Goal: Information Seeking & Learning: Learn about a topic

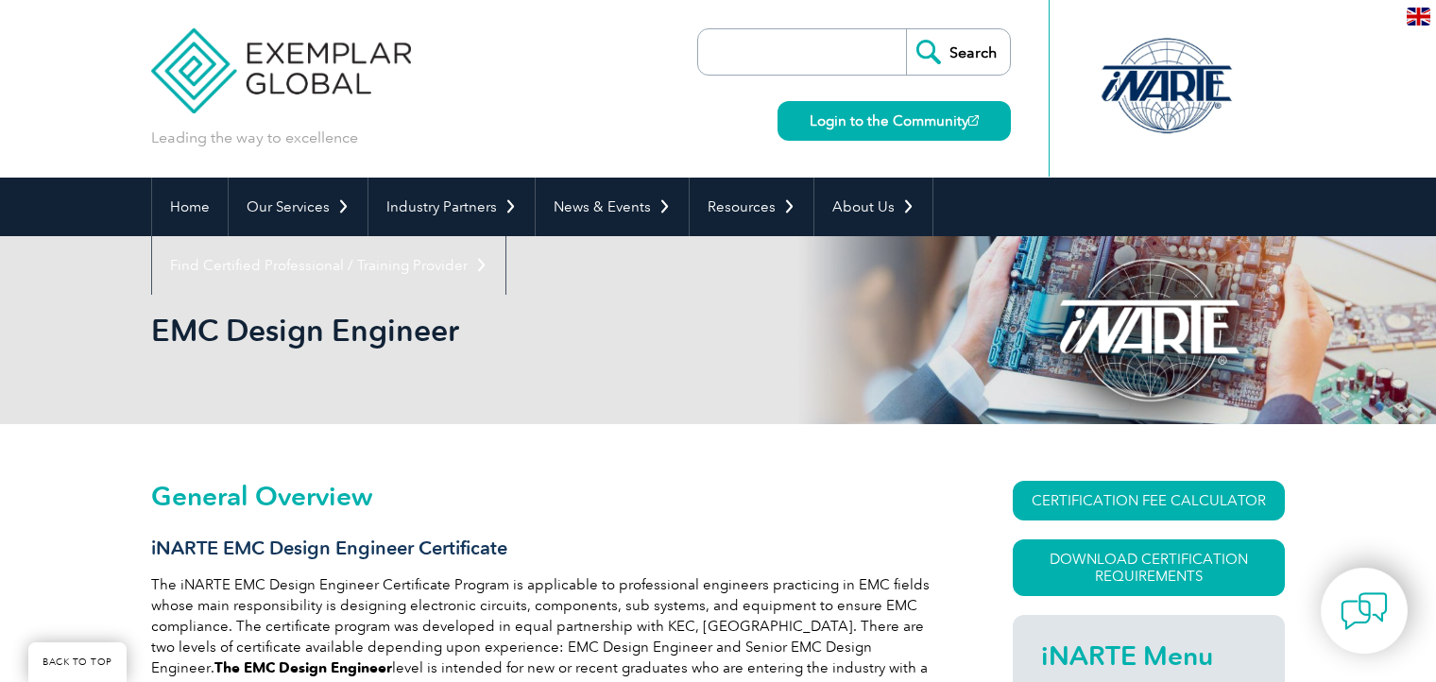
scroll to position [399, 0]
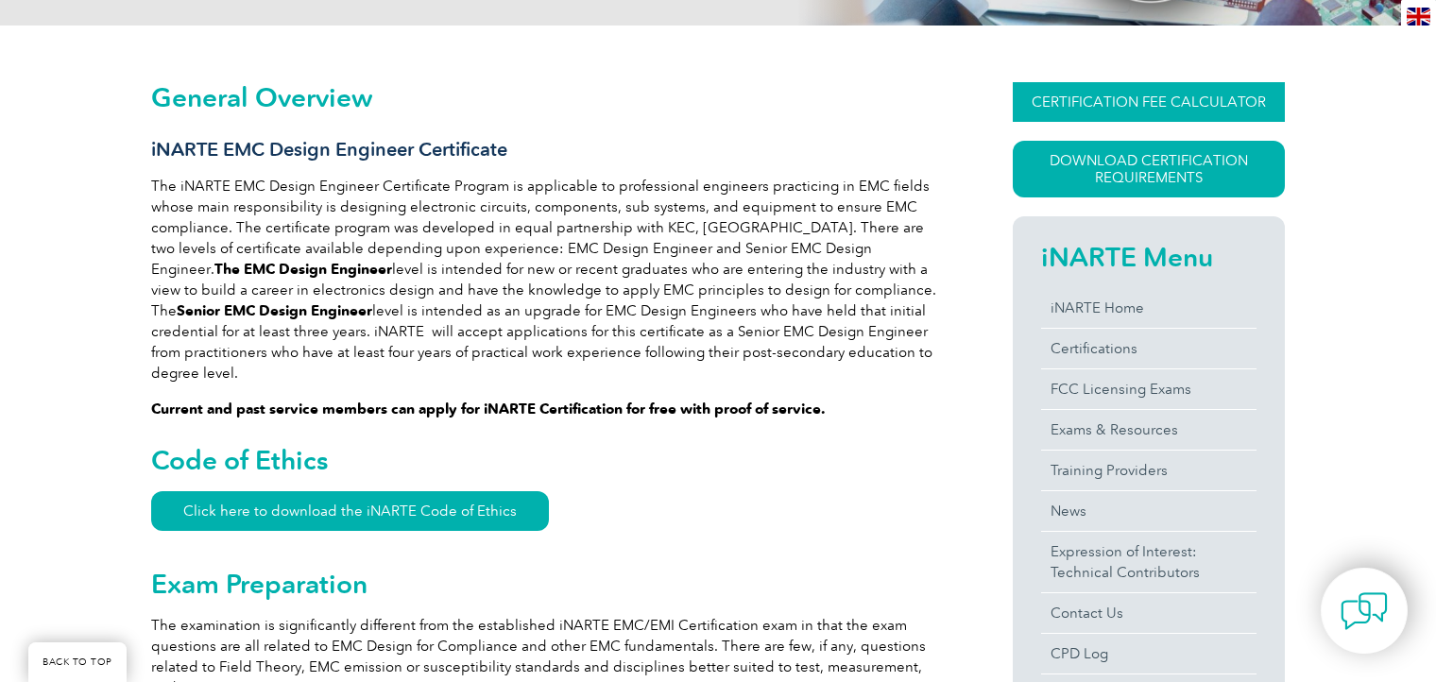
click at [1128, 114] on link "CERTIFICATION FEE CALCULATOR" at bounding box center [1149, 102] width 272 height 40
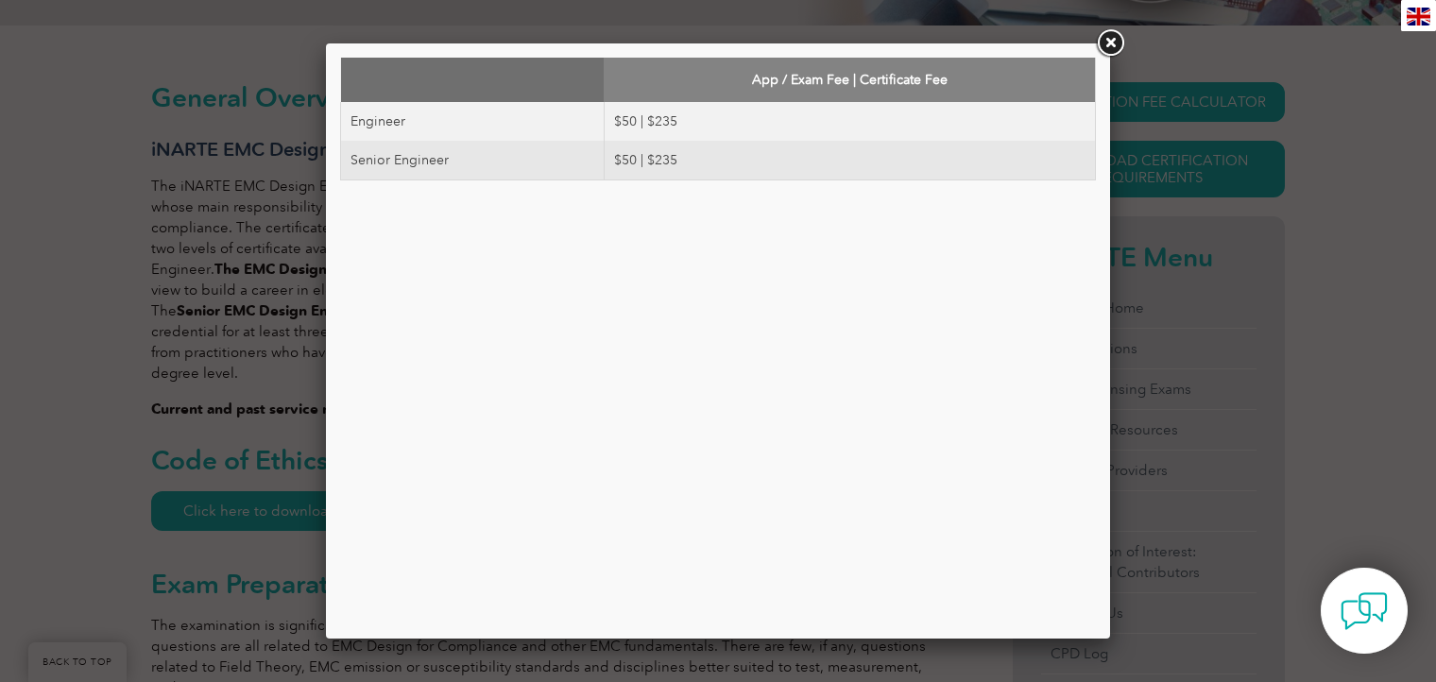
click at [1114, 47] on link at bounding box center [1110, 43] width 34 height 34
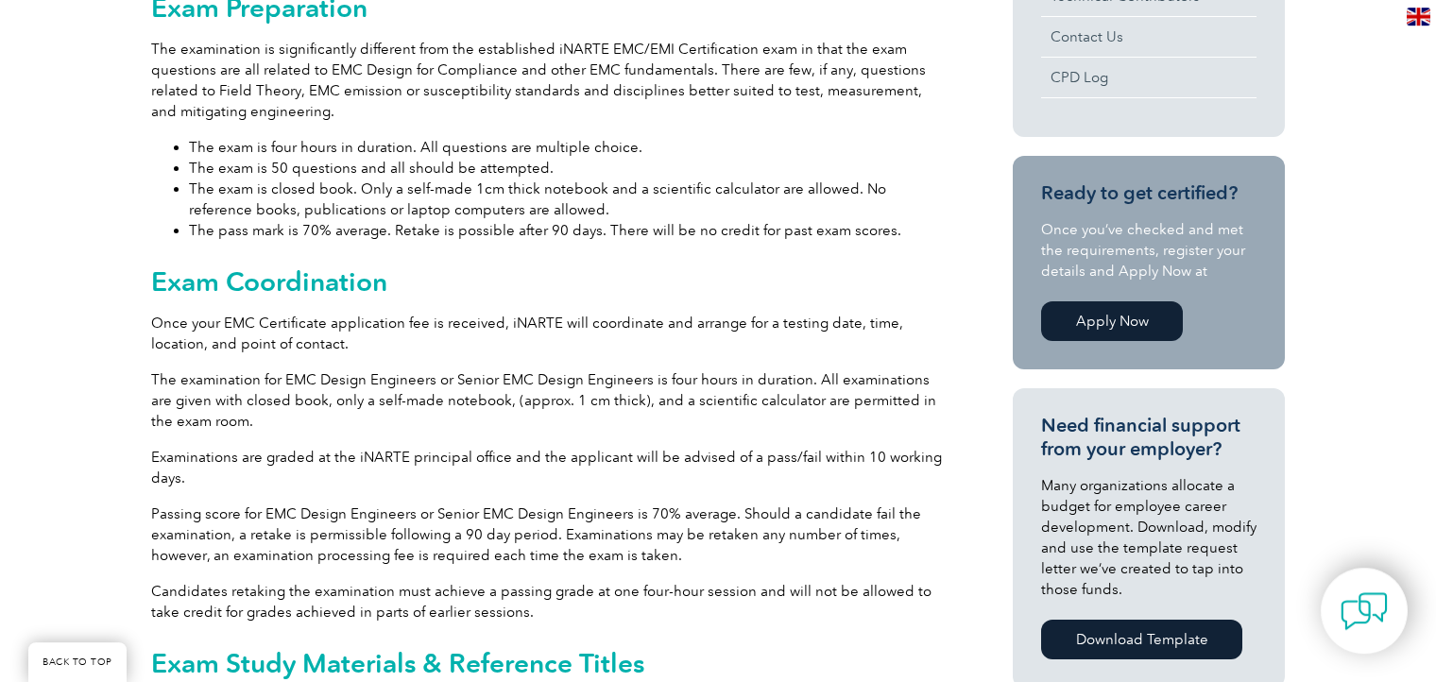
scroll to position [998, 0]
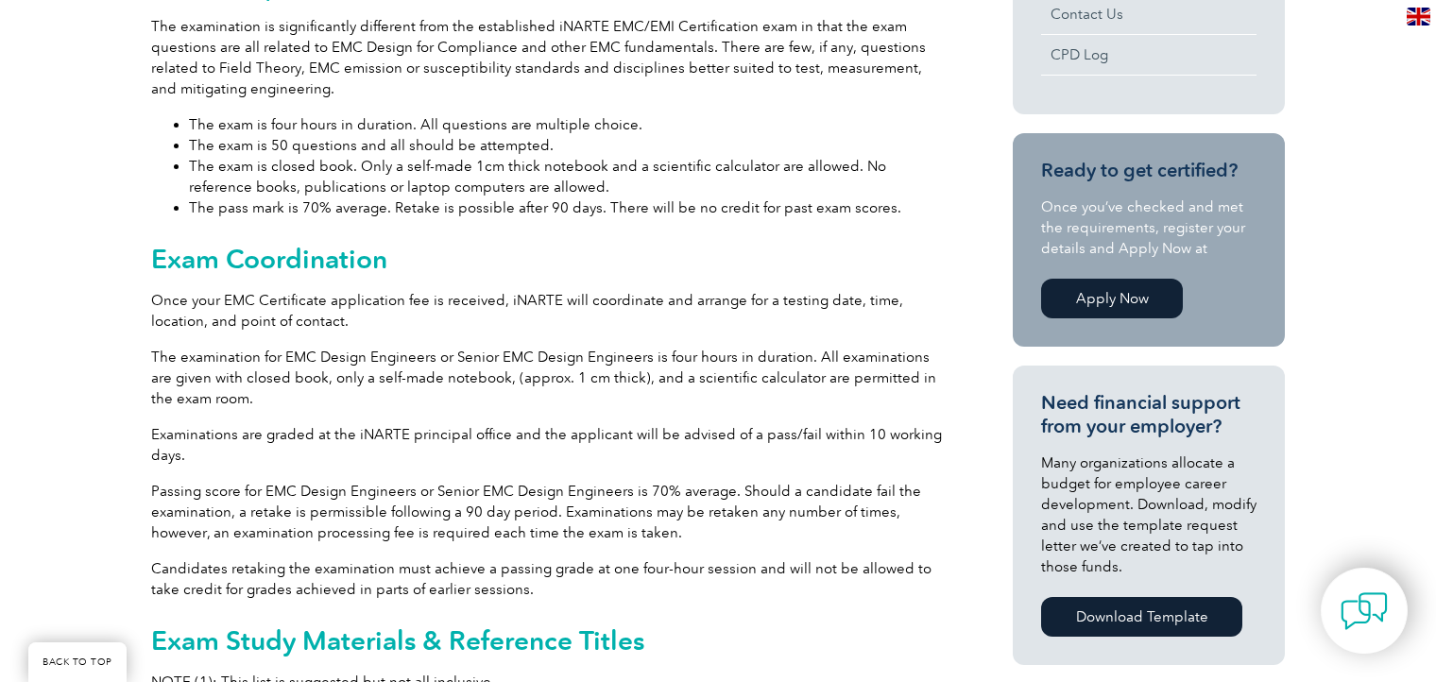
click at [524, 373] on p "The examination for EMC Design Engineers or Senior EMC Design Engineers is four…" at bounding box center [548, 378] width 794 height 62
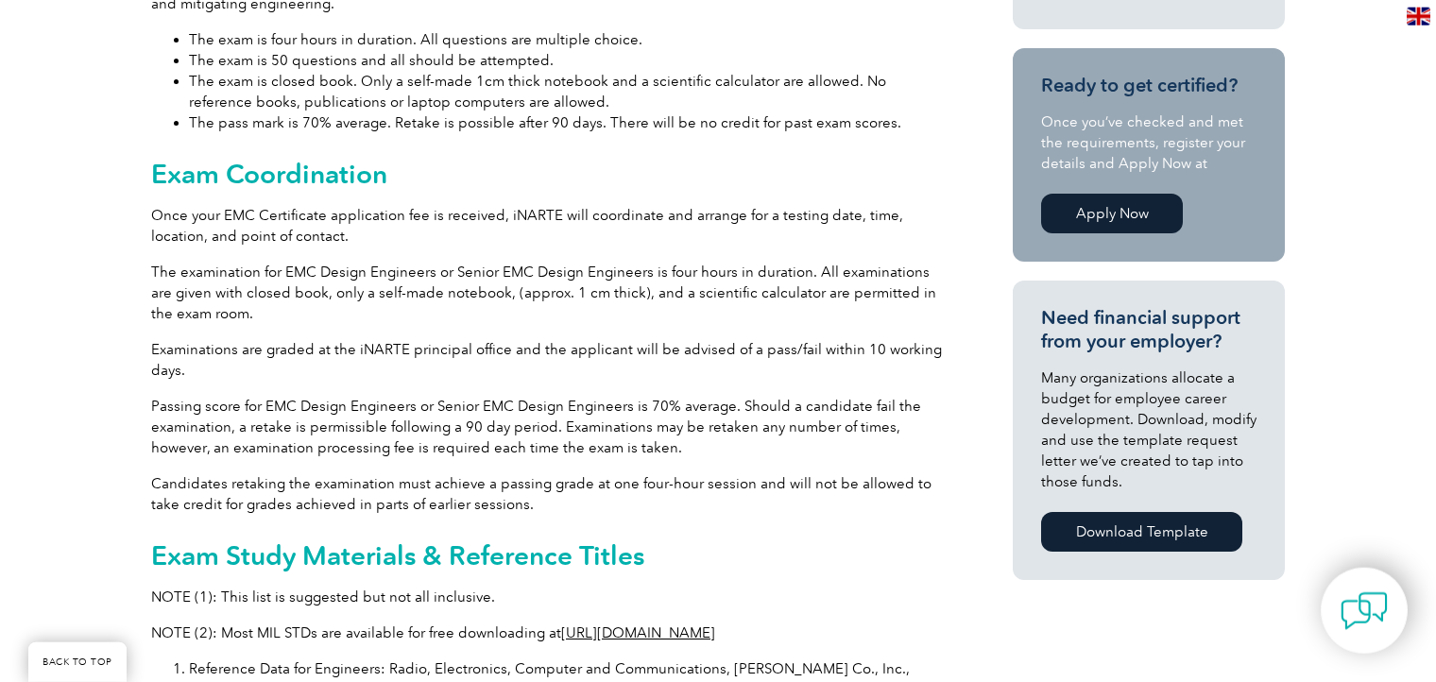
scroll to position [1097, 0]
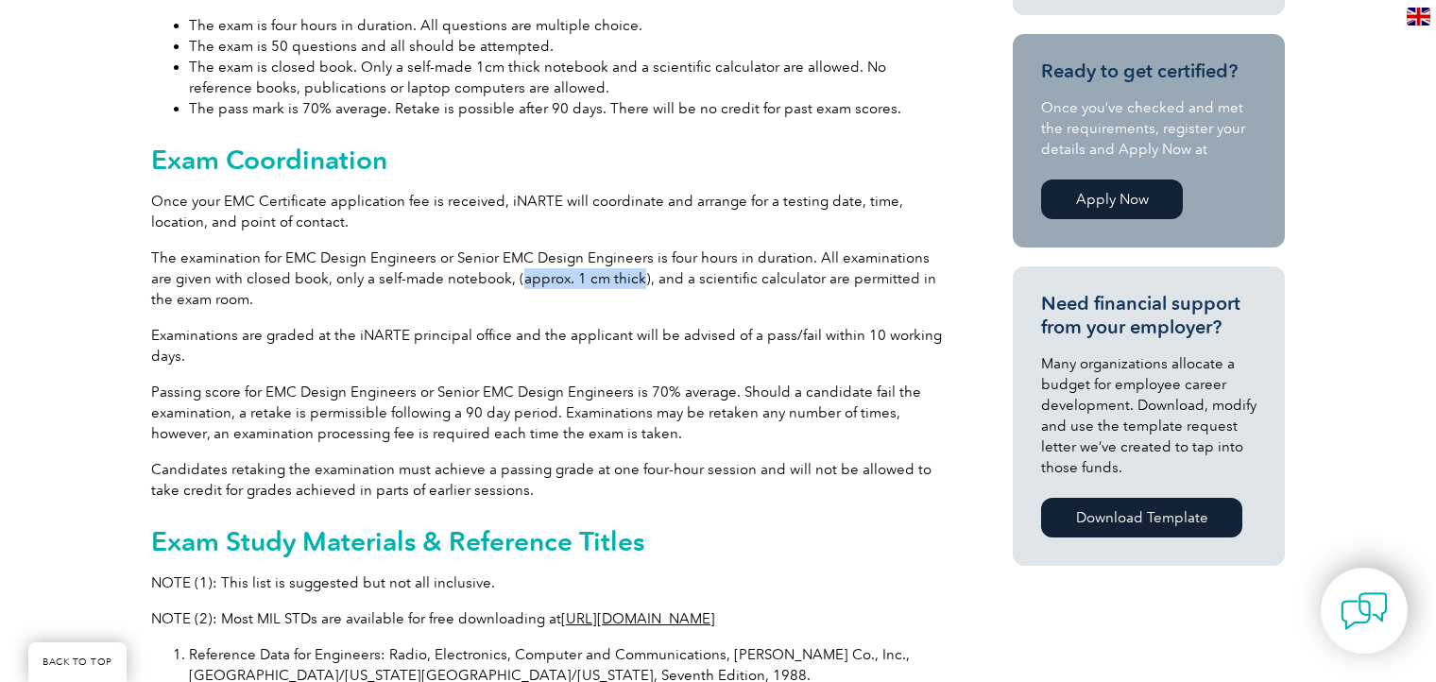
drag, startPoint x: 491, startPoint y: 259, endPoint x: 608, endPoint y: 255, distance: 116.3
click at [608, 255] on p "The examination for EMC Design Engineers or Senior EMC Design Engineers is four…" at bounding box center [548, 279] width 794 height 62
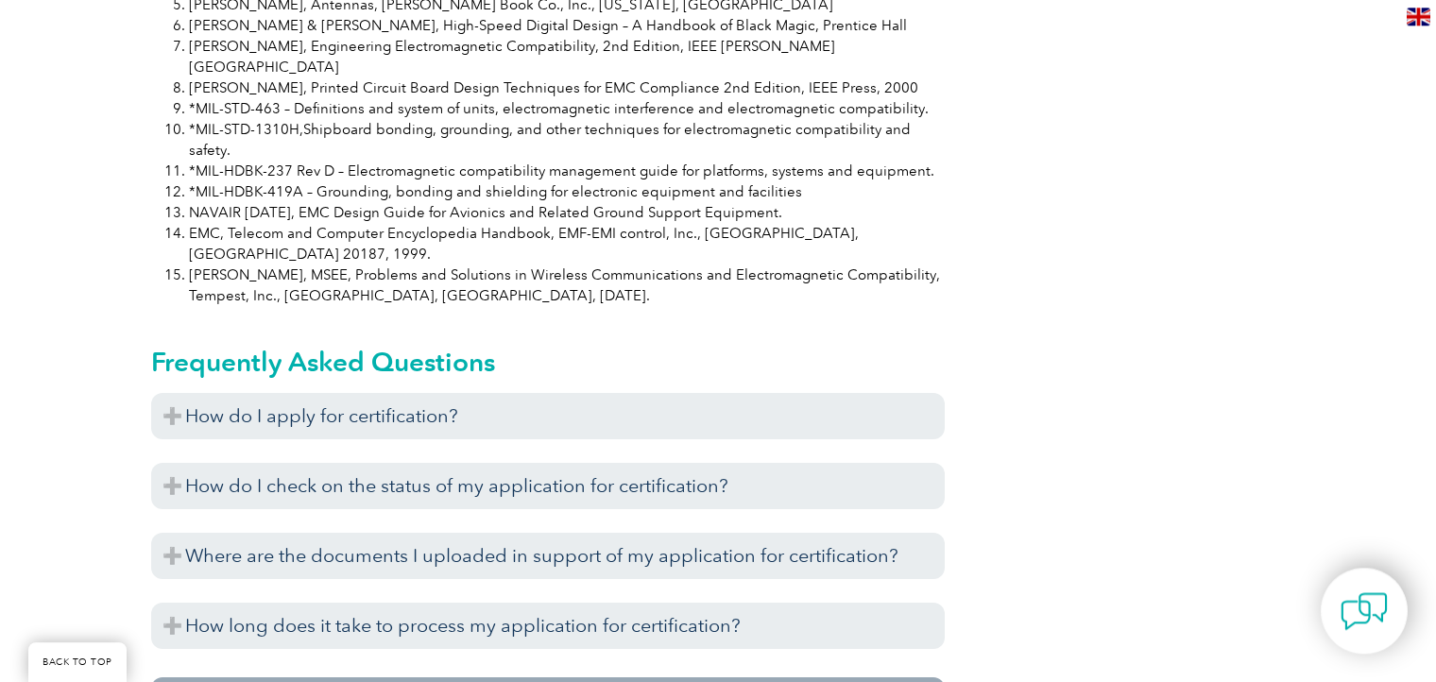
scroll to position [1896, 0]
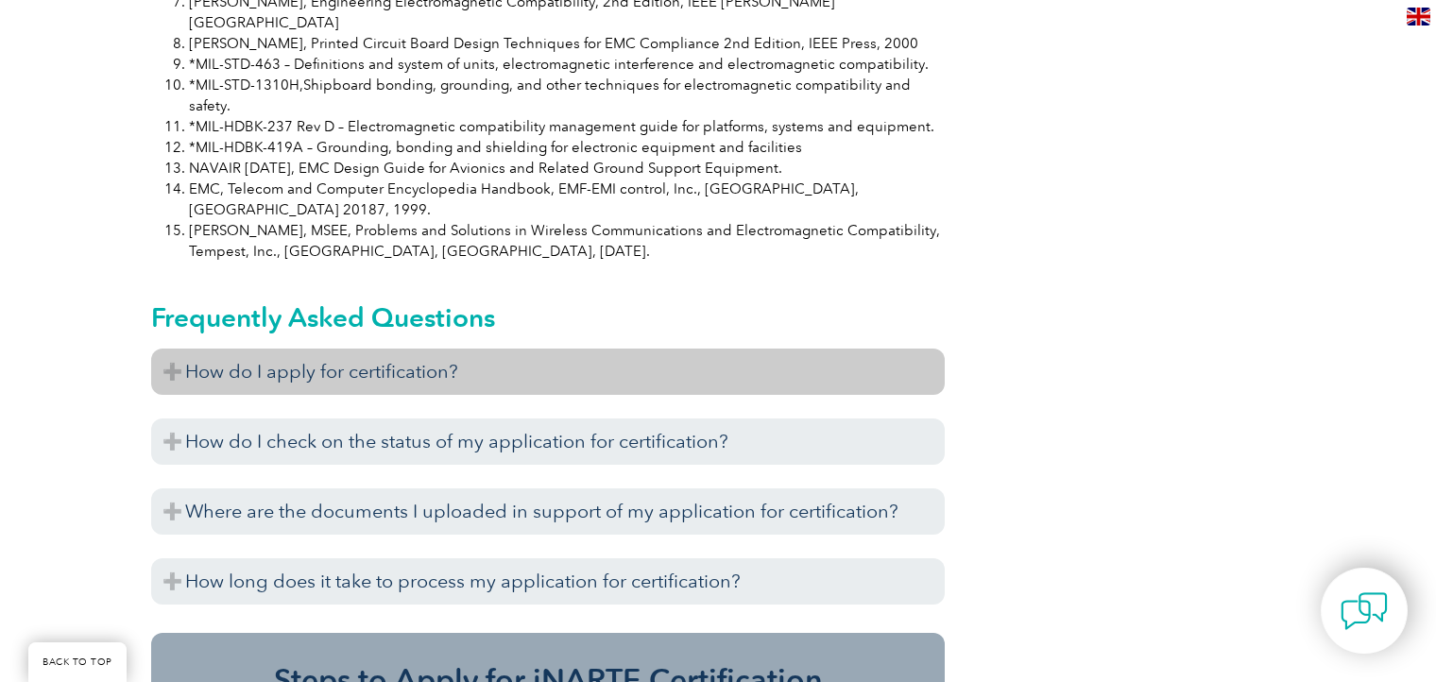
click at [444, 349] on h3 "How do I apply for certification?" at bounding box center [548, 372] width 794 height 46
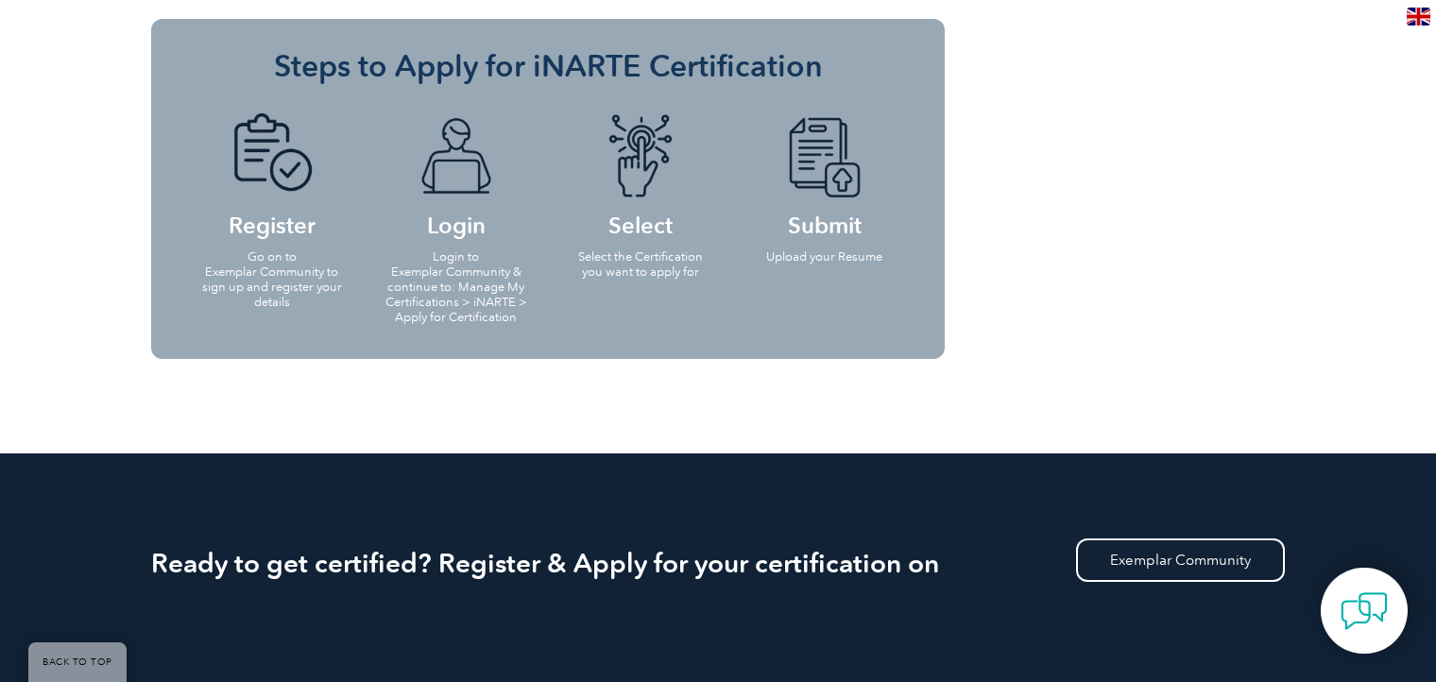
scroll to position [2894, 0]
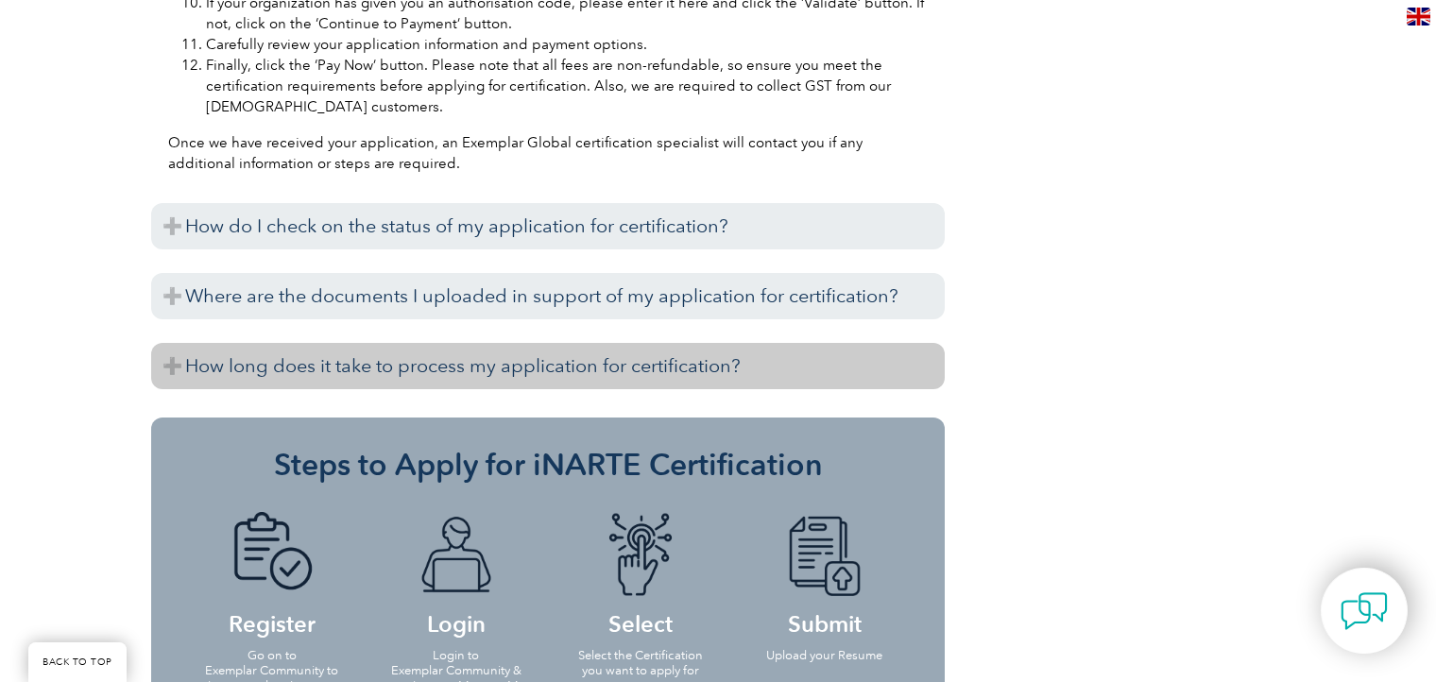
click at [483, 343] on h3 "How long does it take to process my application for certification?" at bounding box center [548, 366] width 794 height 46
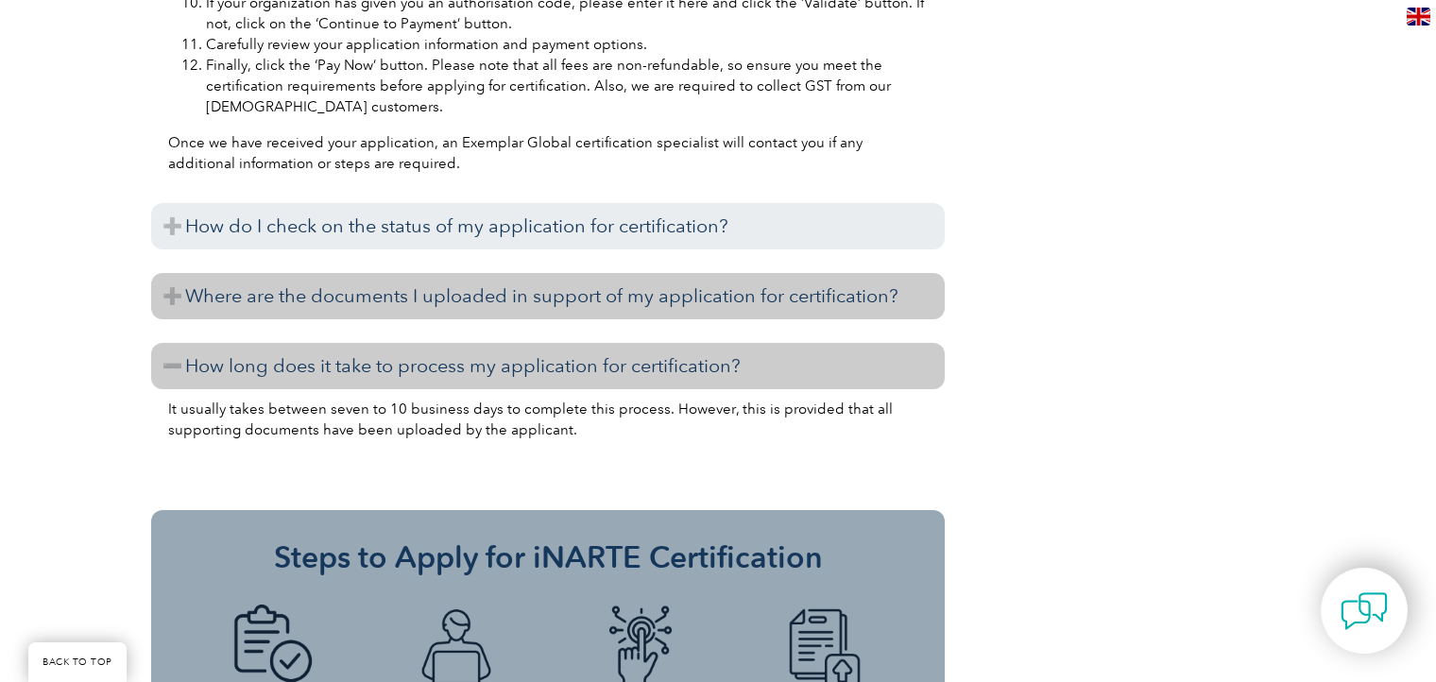
click at [504, 273] on h3 "Where are the documents I uploaded in support of my application for certificati…" at bounding box center [548, 296] width 794 height 46
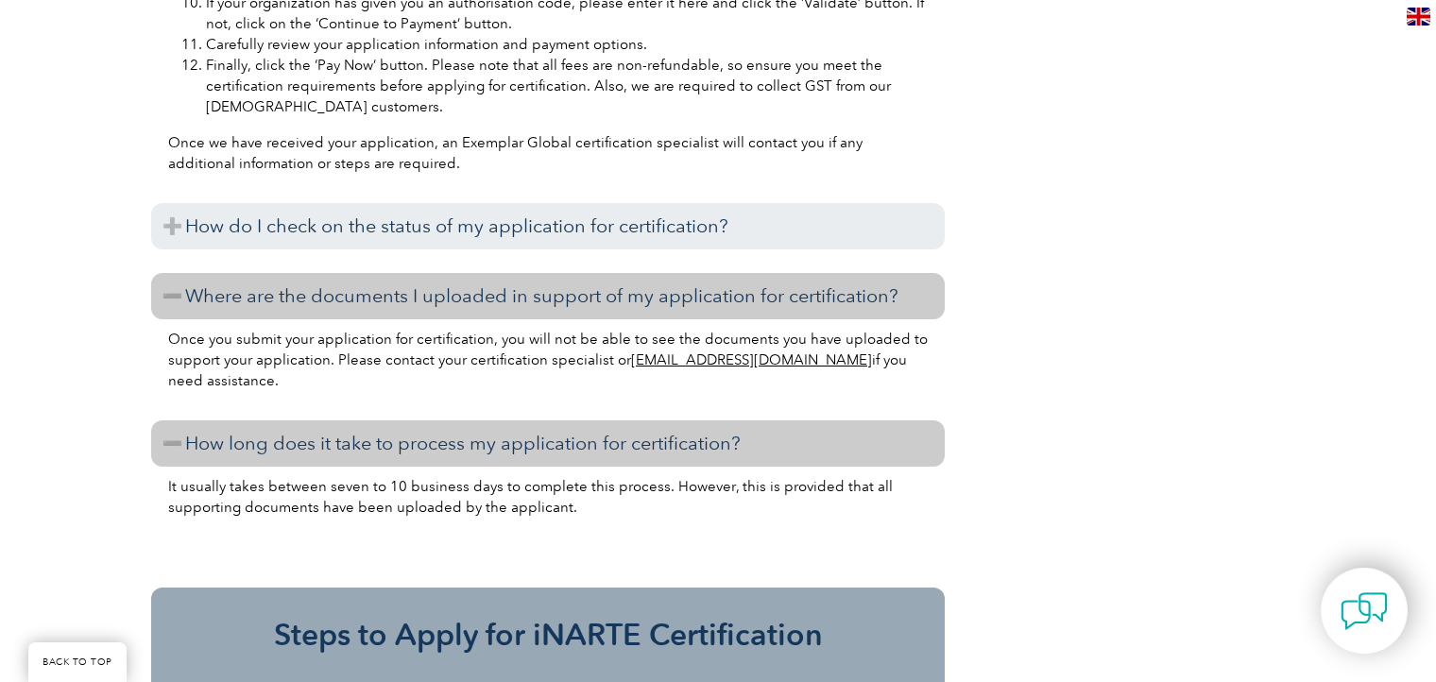
click at [511, 249] on div "You can check on the status of your application for certification via our Exemp…" at bounding box center [548, 253] width 794 height 9
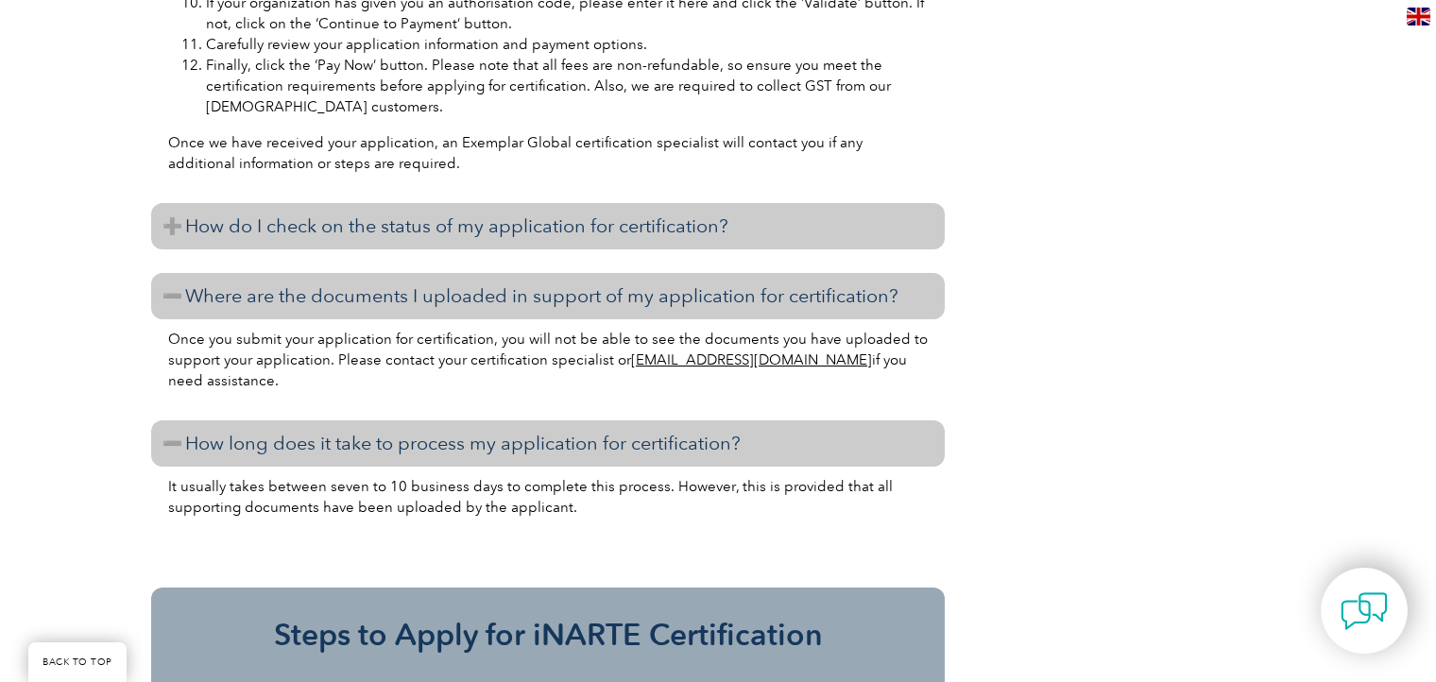
click at [517, 203] on h3 "How do I check on the status of my application for certification?" at bounding box center [548, 226] width 794 height 46
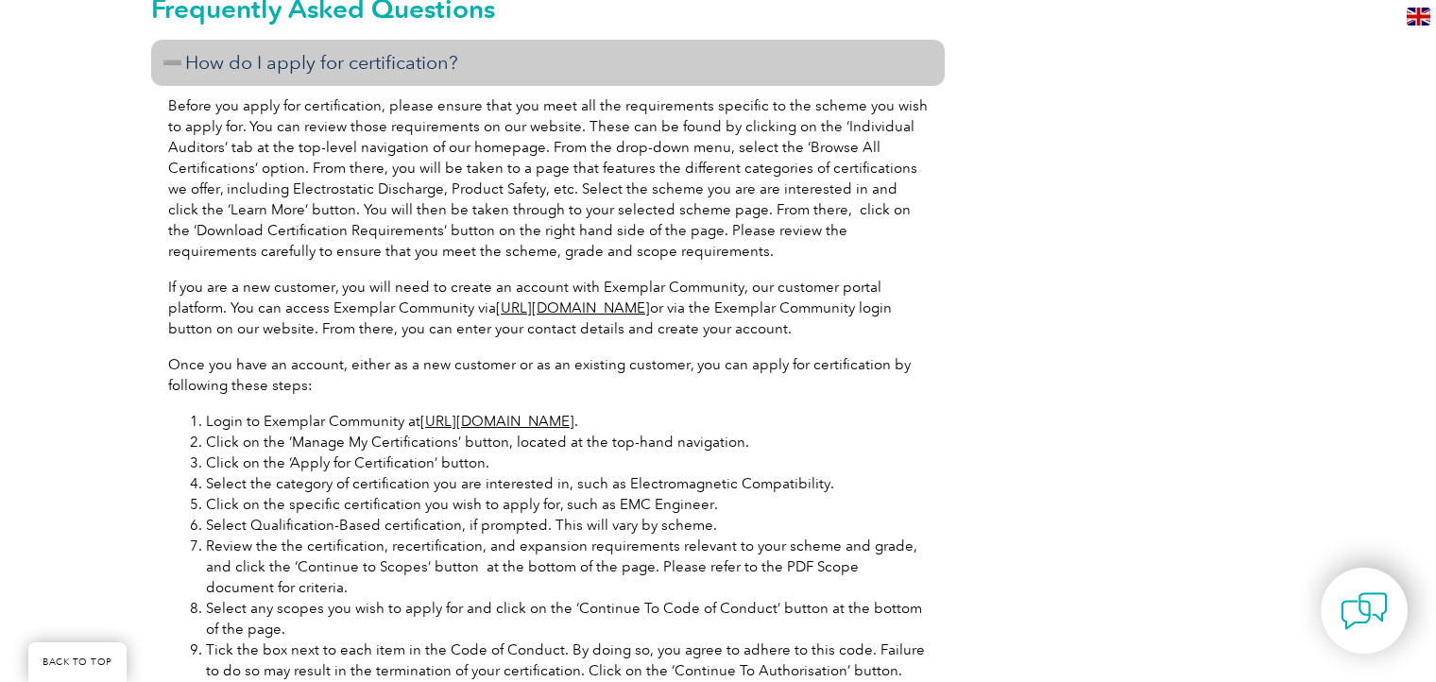
scroll to position [1996, 0]
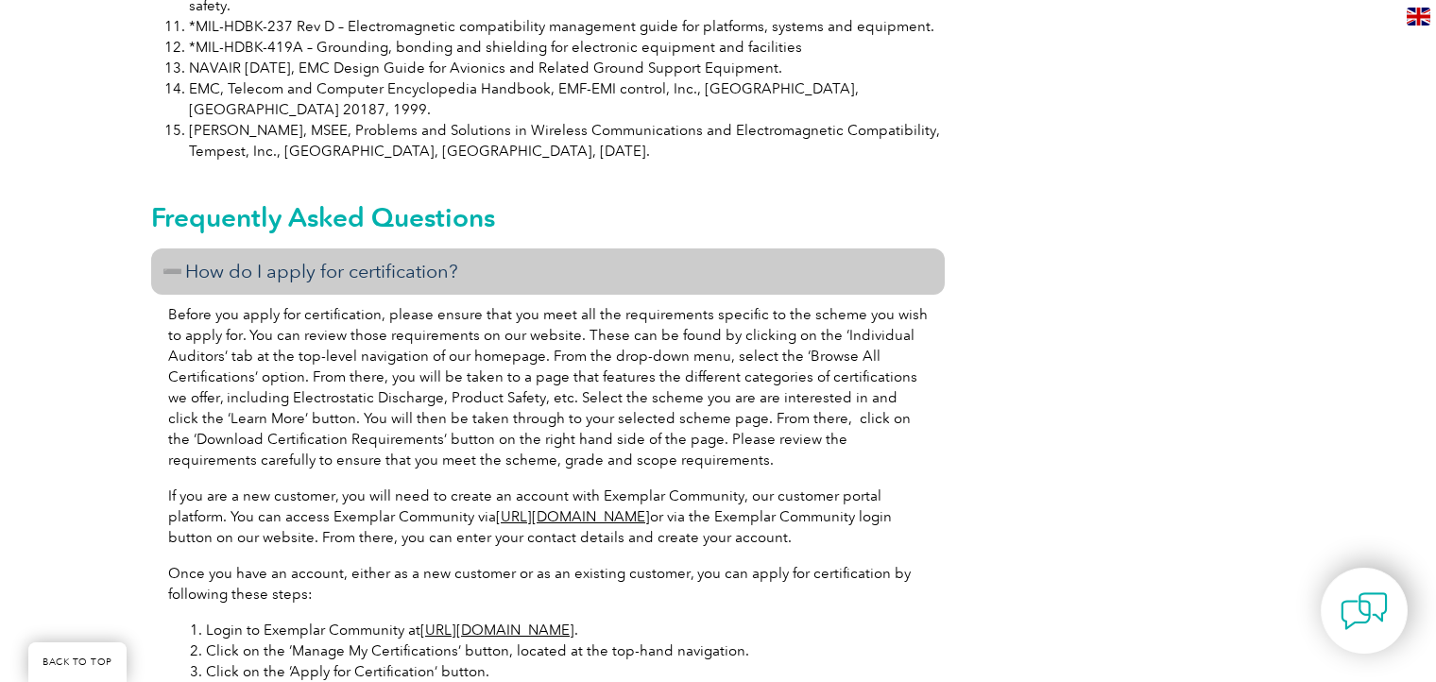
click at [593, 620] on li "Login to Exemplar Community at https://community.exemplarglobal.org/ ." at bounding box center [567, 630] width 722 height 21
click at [575, 622] on link "[URL][DOMAIN_NAME]" at bounding box center [498, 630] width 154 height 17
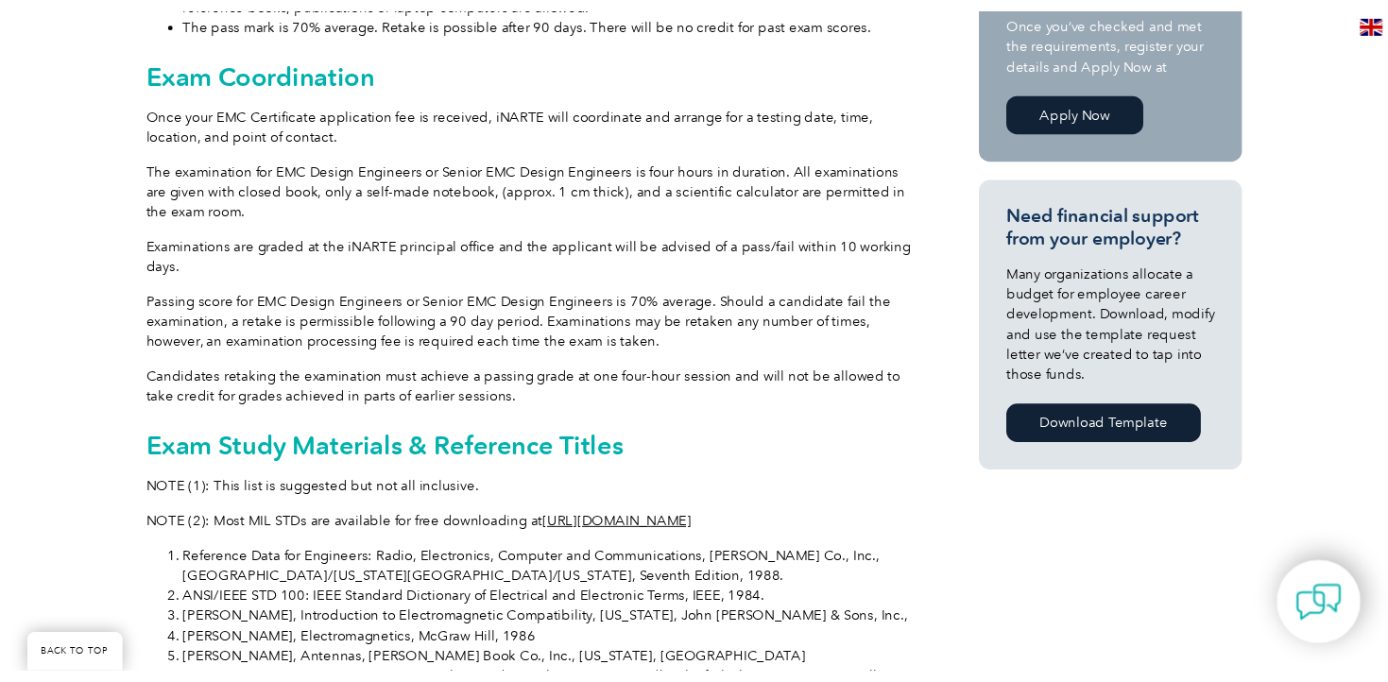
scroll to position [898, 0]
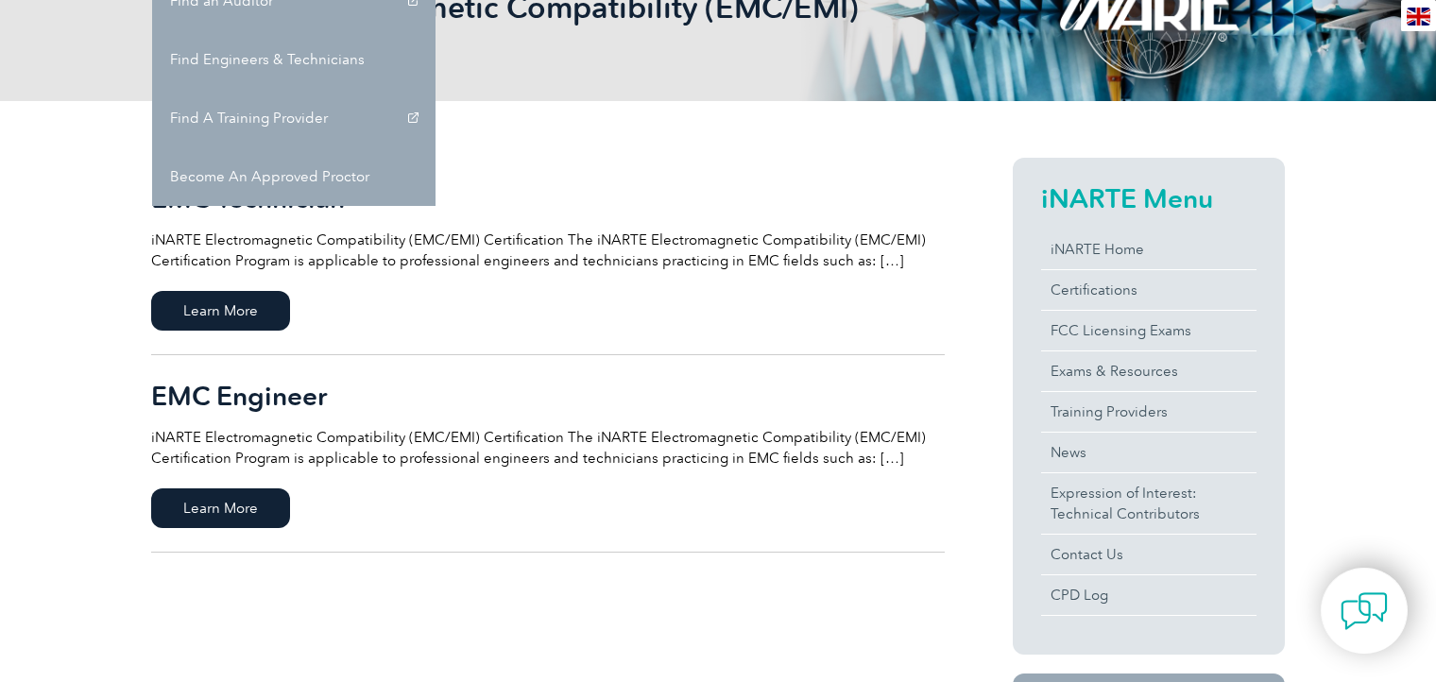
scroll to position [399, 0]
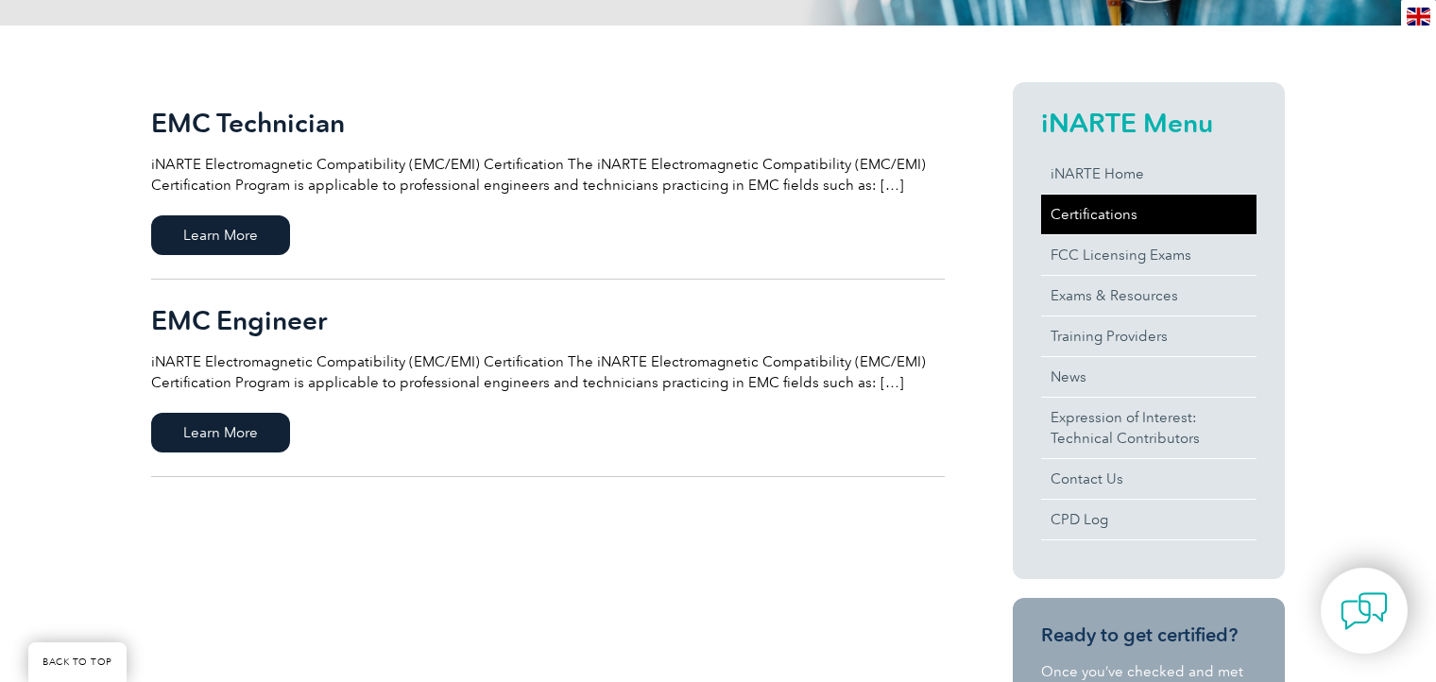
click at [1074, 207] on link "Certifications" at bounding box center [1148, 215] width 215 height 40
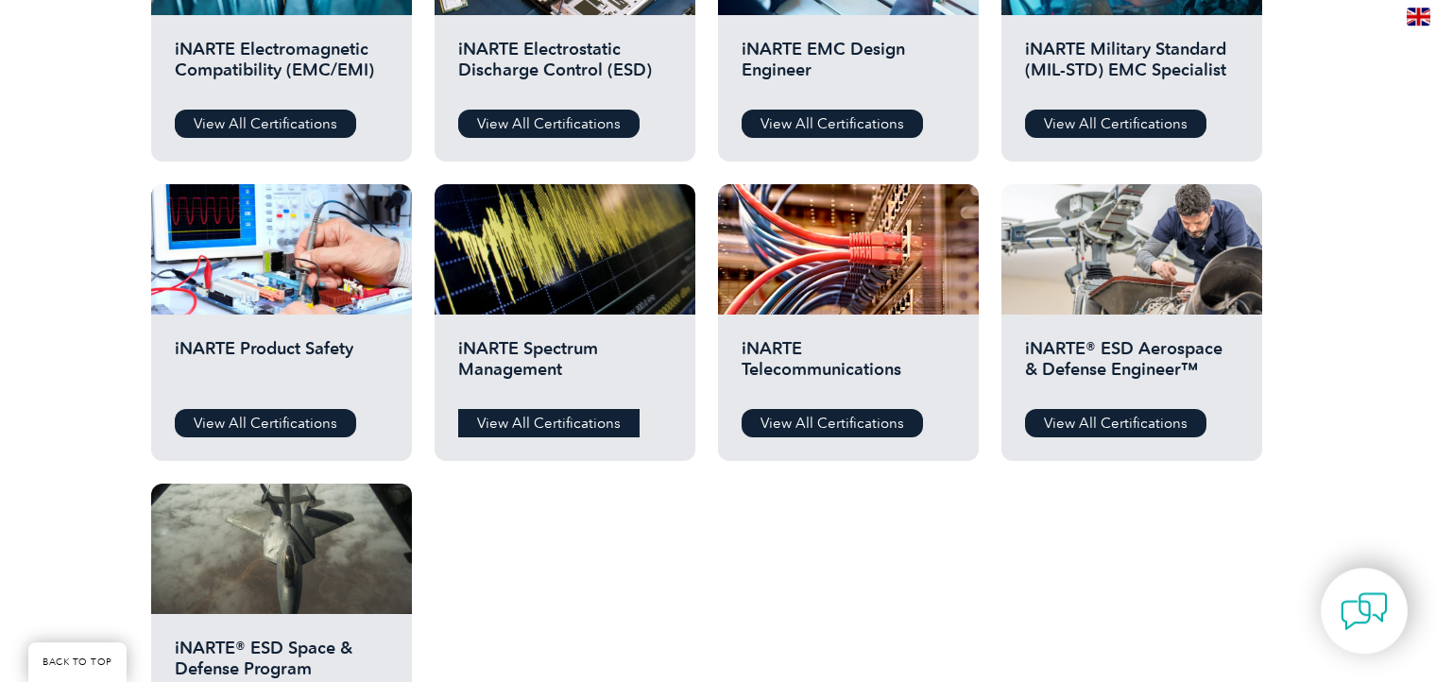
scroll to position [798, 0]
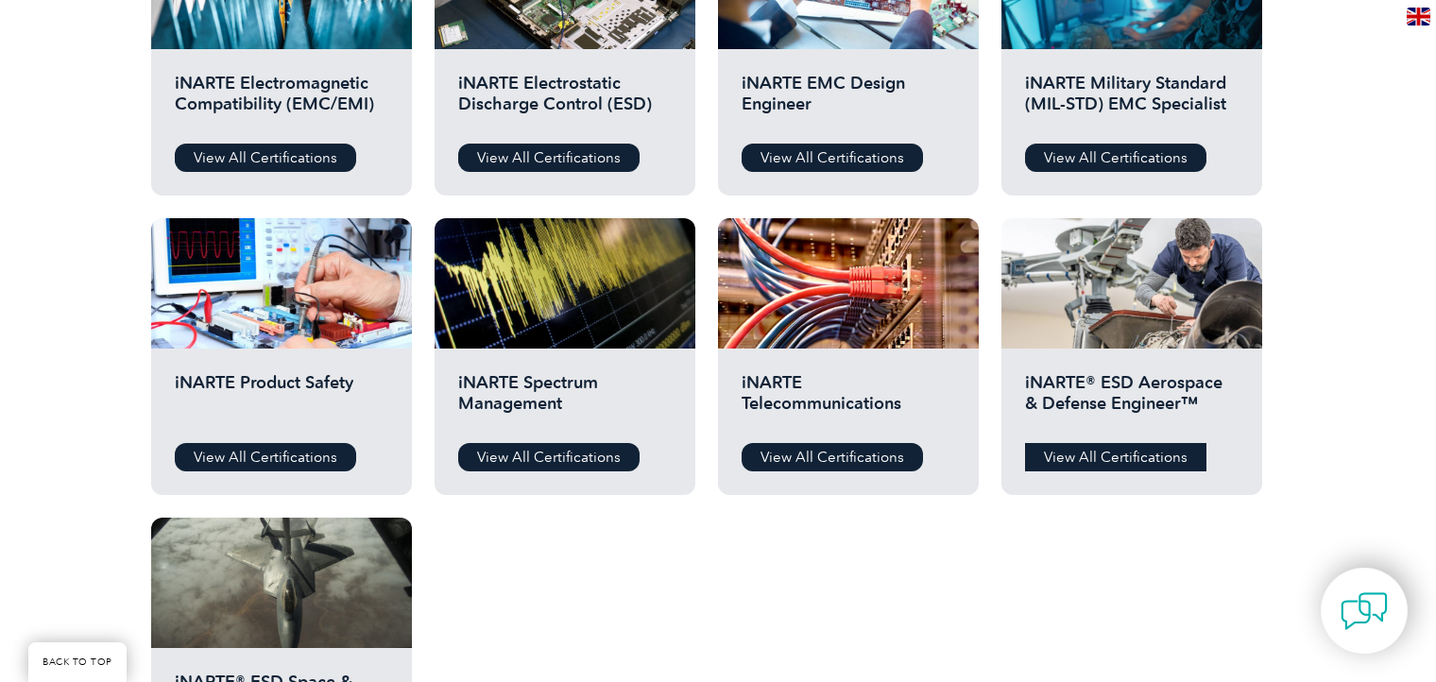
click at [1106, 455] on link "View All Certifications" at bounding box center [1115, 457] width 181 height 28
click at [539, 453] on link "View All Certifications" at bounding box center [548, 457] width 181 height 28
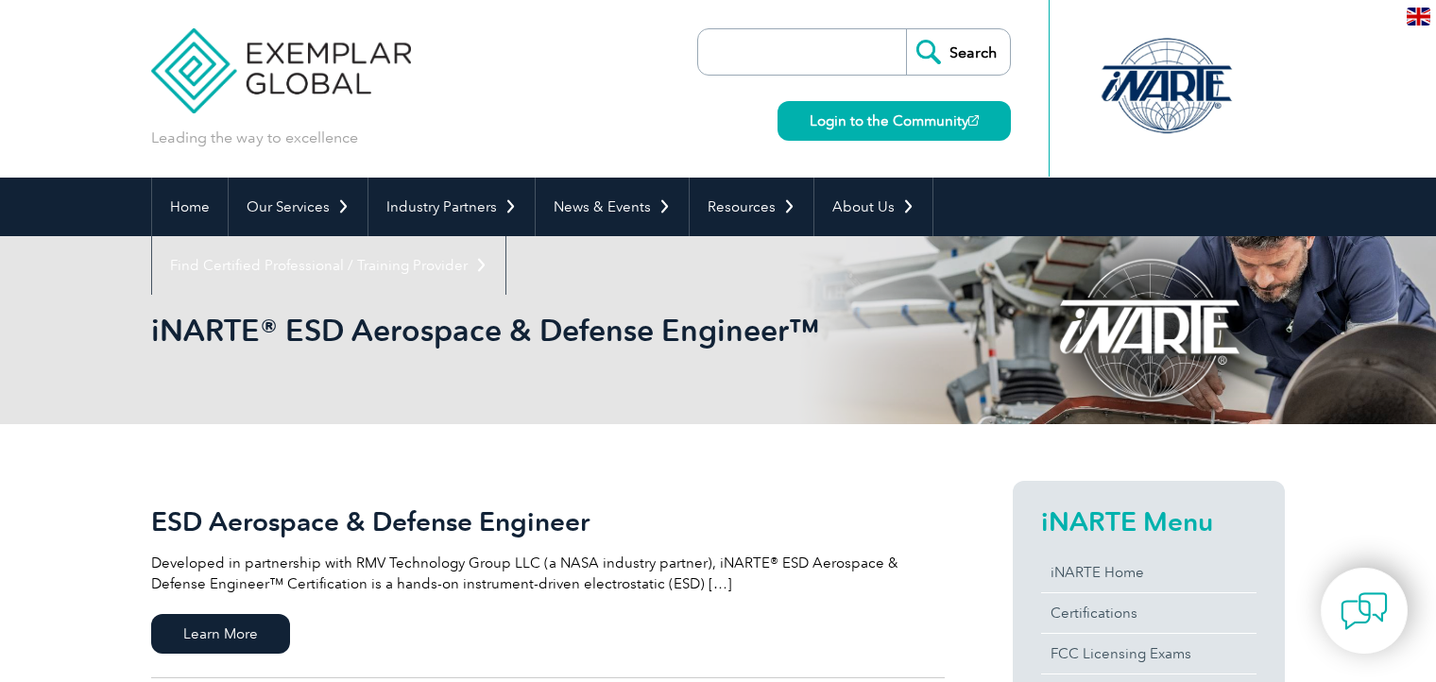
scroll to position [399, 0]
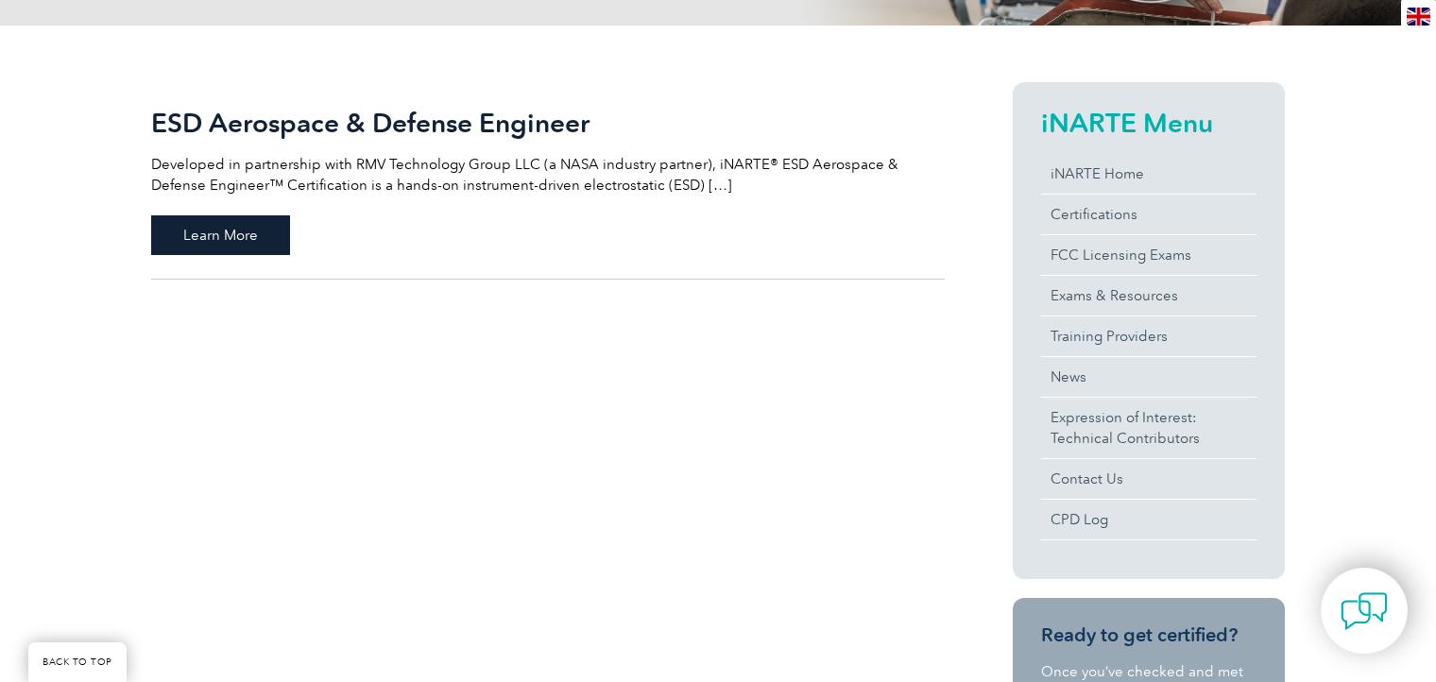
click at [273, 248] on span "Learn More" at bounding box center [220, 235] width 139 height 40
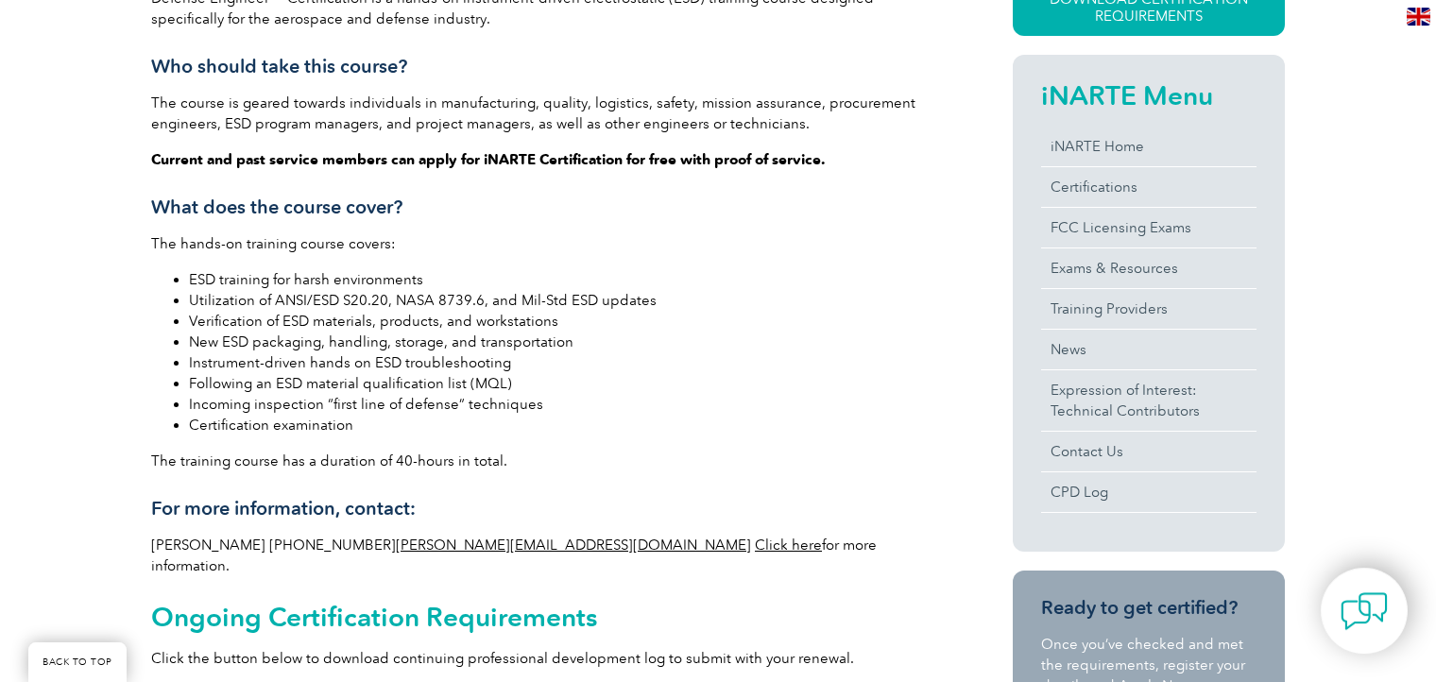
scroll to position [499, 0]
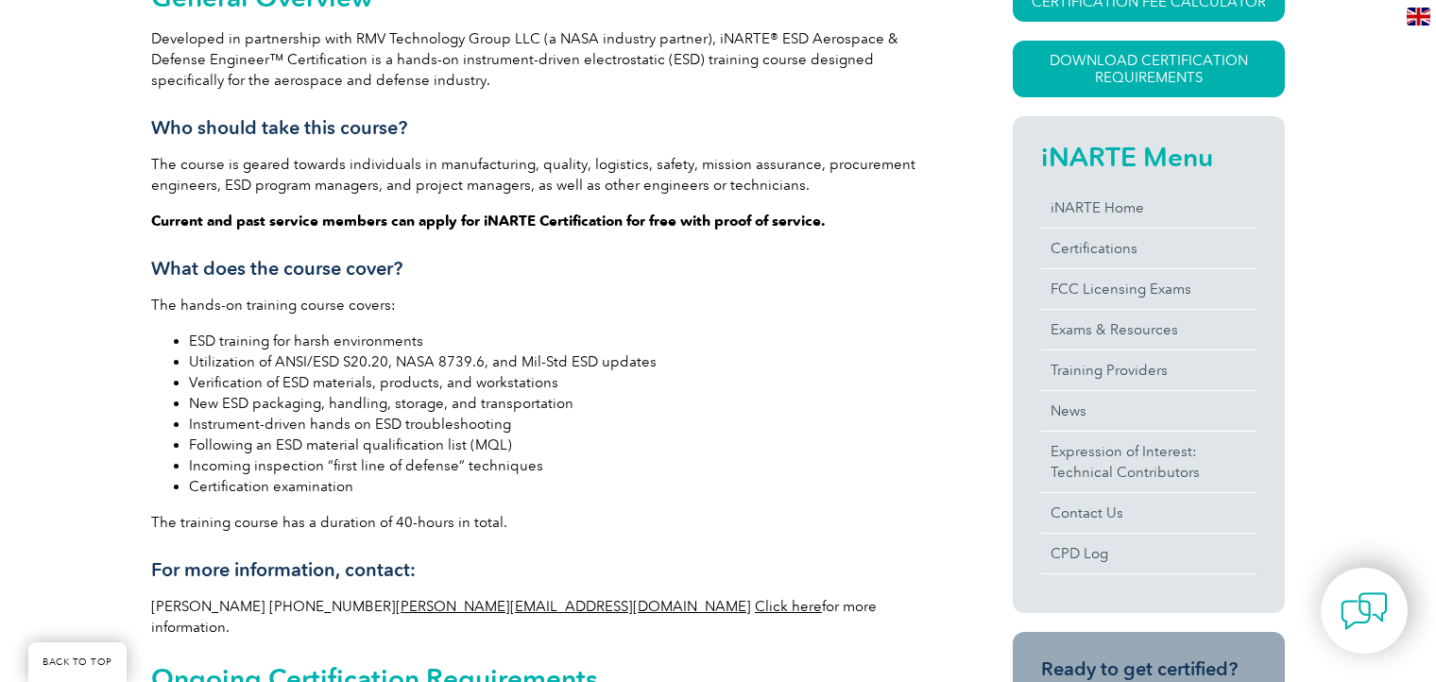
click at [464, 222] on strong "Current and past service members can apply for iNARTE Certification for free wi…" at bounding box center [488, 221] width 675 height 17
click at [469, 185] on p "The course is geared towards individuals in manufacturing, quality, logistics, …" at bounding box center [548, 175] width 794 height 42
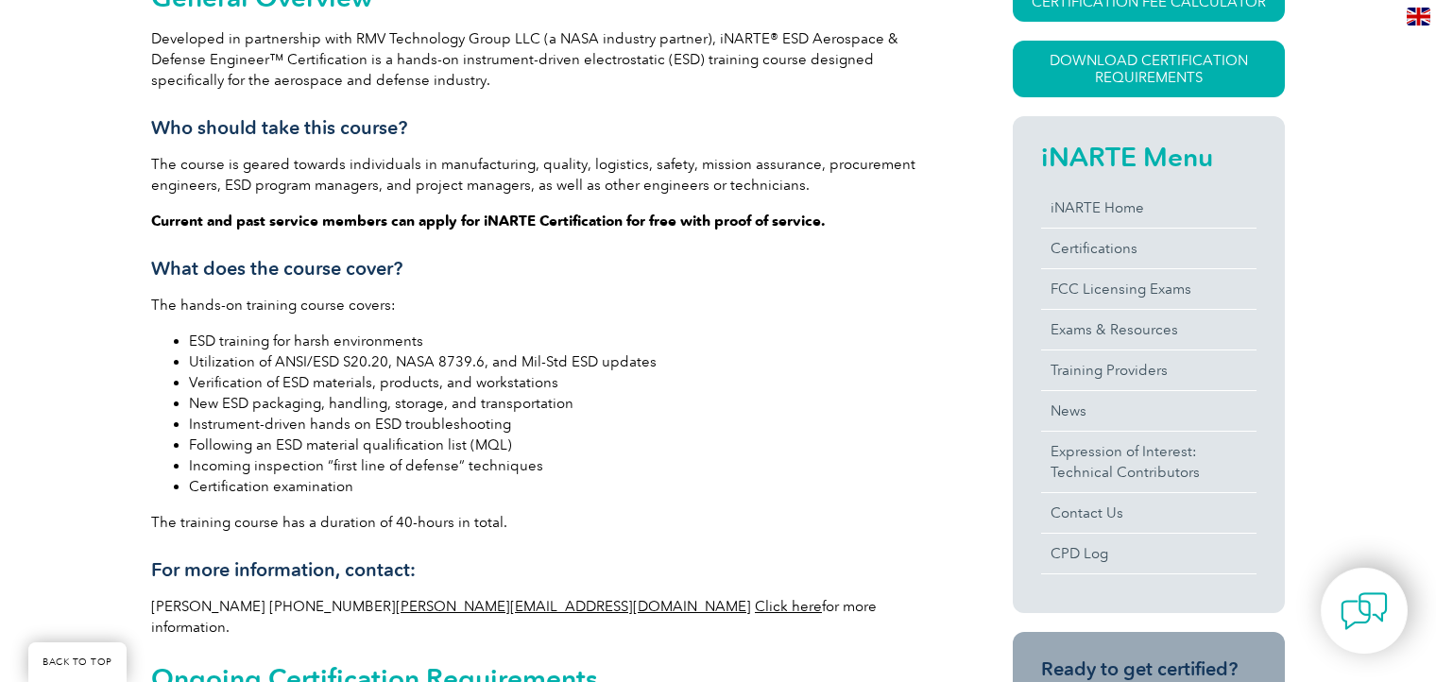
click at [469, 185] on p "The course is geared towards individuals in manufacturing, quality, logistics, …" at bounding box center [548, 175] width 794 height 42
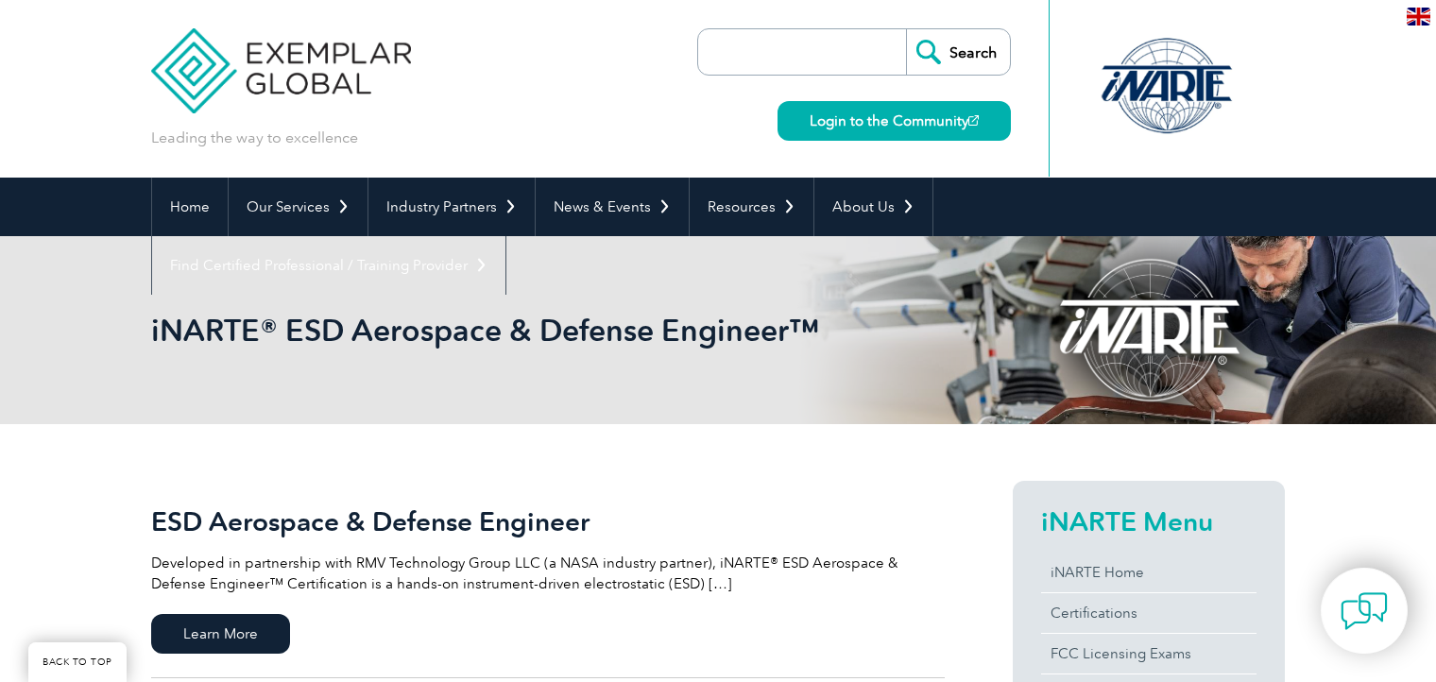
scroll to position [399, 0]
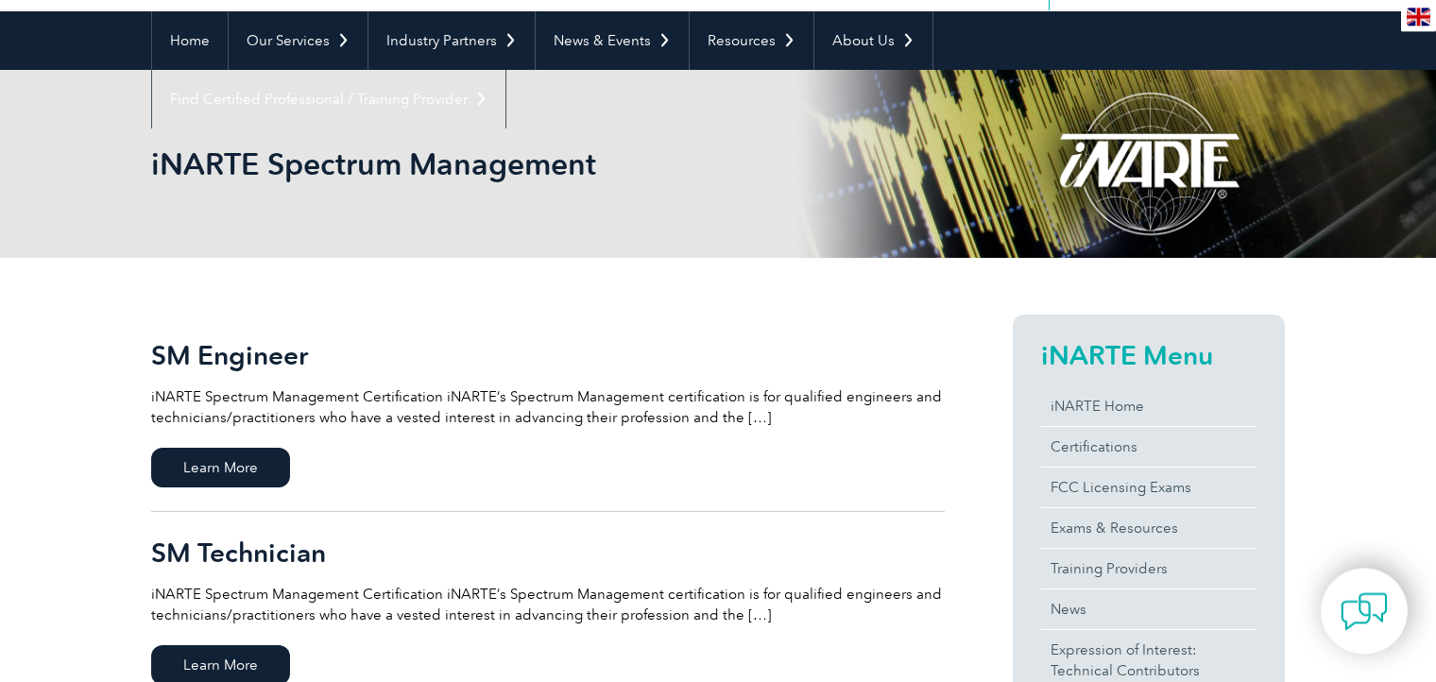
scroll to position [299, 0]
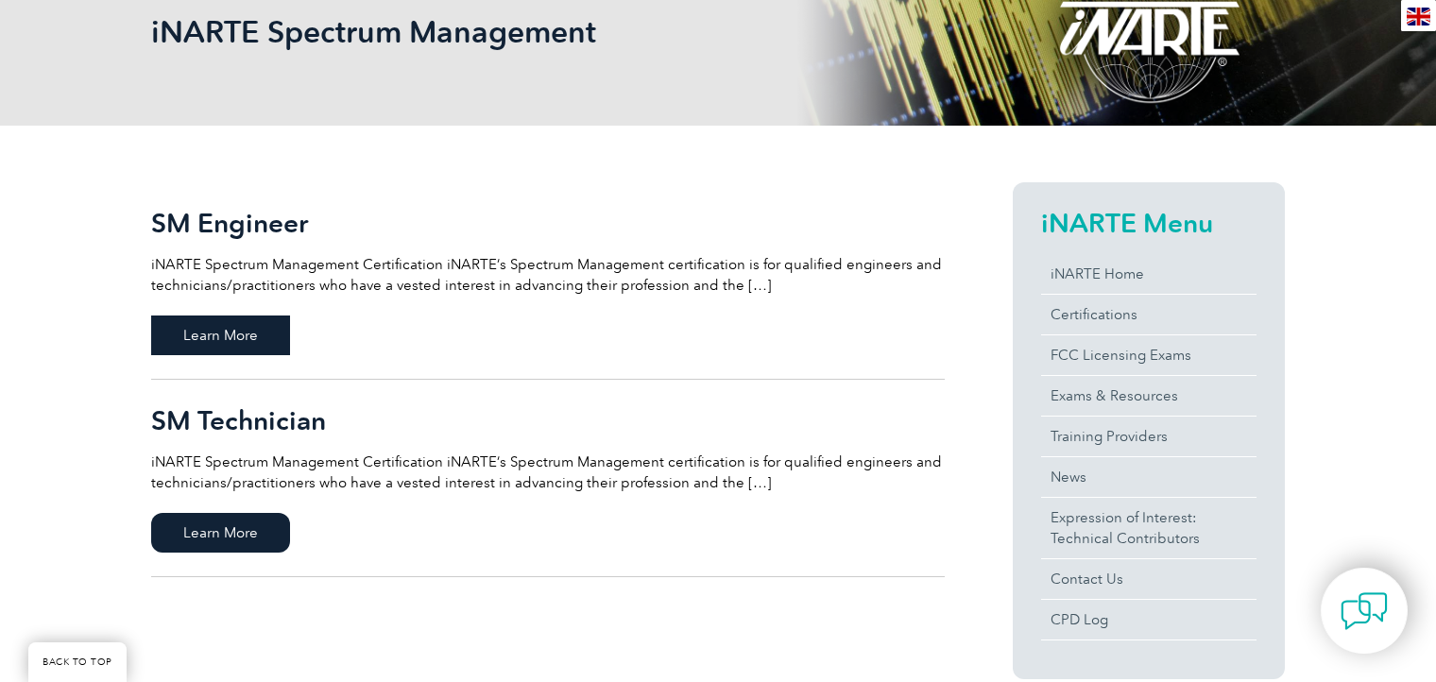
click at [249, 325] on span "Learn More" at bounding box center [220, 336] width 139 height 40
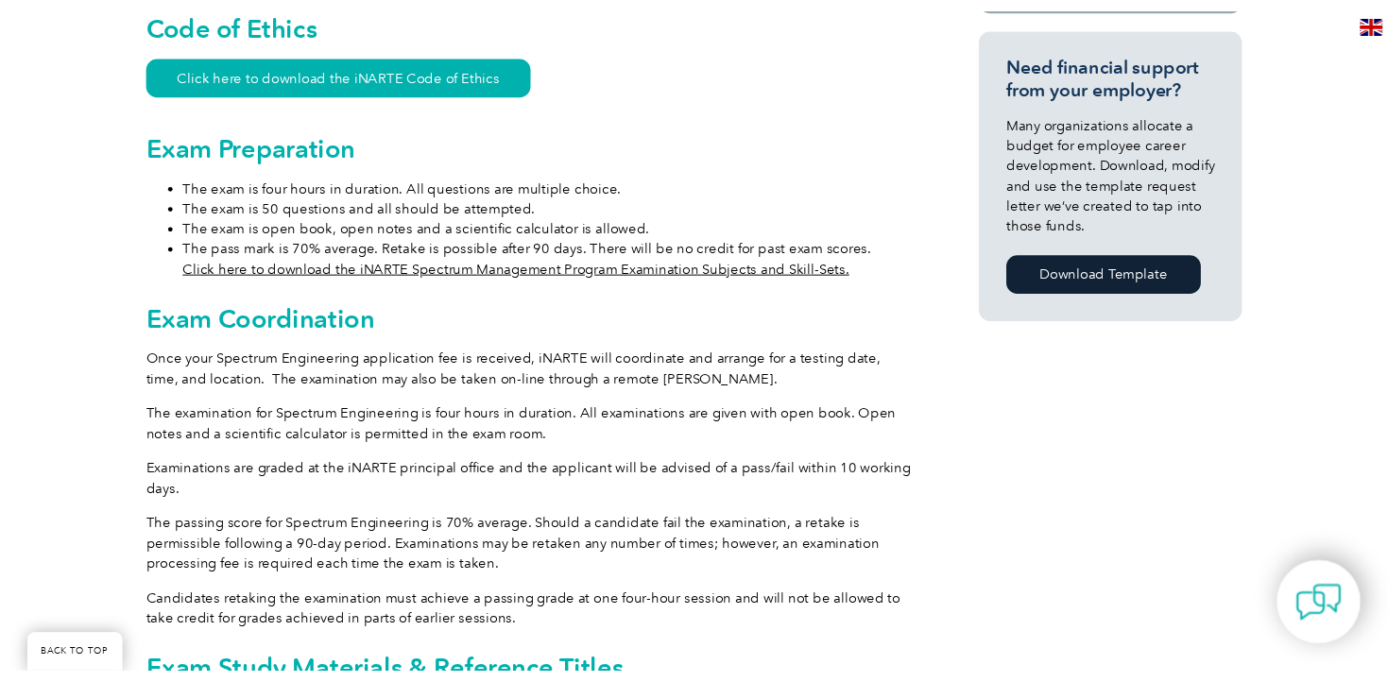
scroll to position [1397, 0]
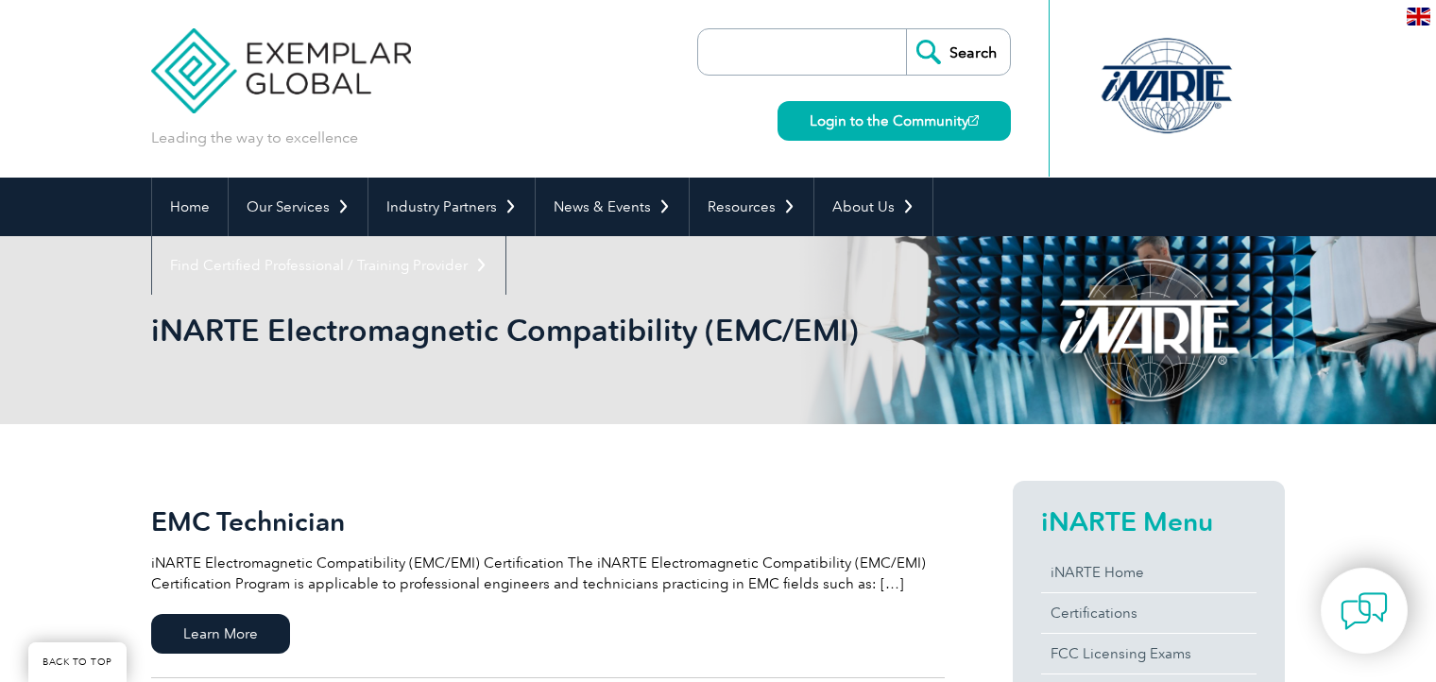
scroll to position [199, 0]
